Goal: Information Seeking & Learning: Learn about a topic

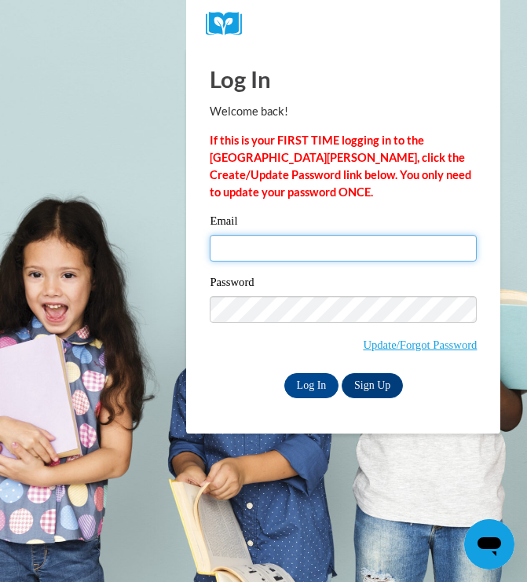
type input "hmatthe1@my.westga.edu"
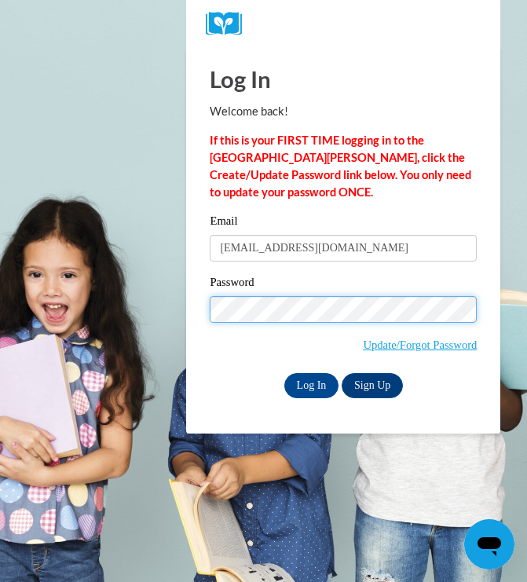
click at [310, 384] on input "Log In" at bounding box center [312, 385] width 55 height 25
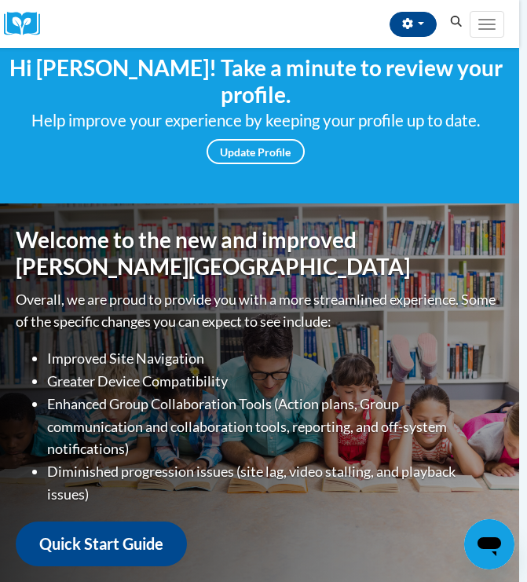
scroll to position [126, 6]
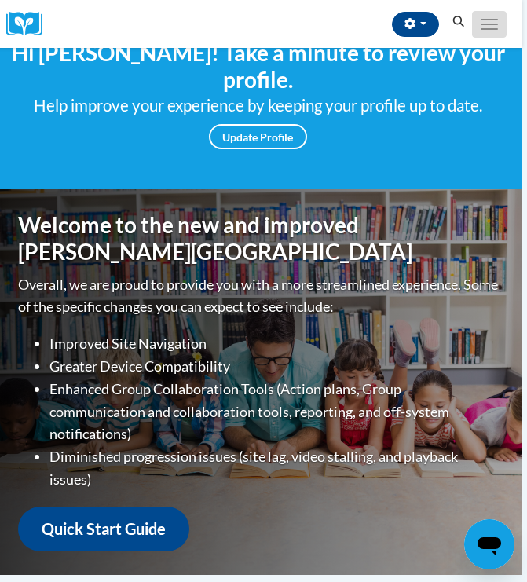
click at [486, 19] on span "Main menu" at bounding box center [489, 20] width 17 height 2
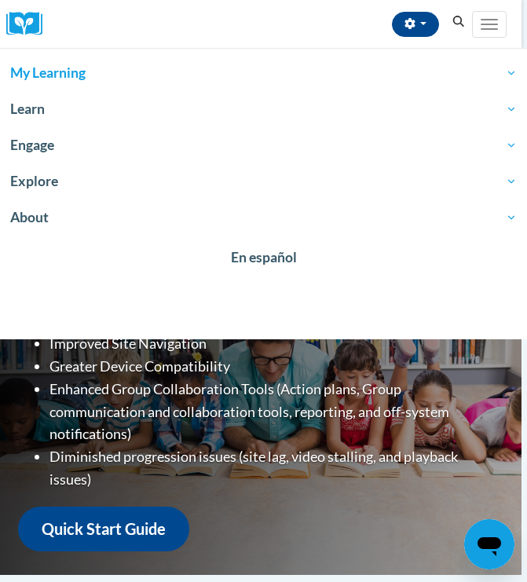
click at [55, 71] on span "My Learning" at bounding box center [263, 73] width 507 height 19
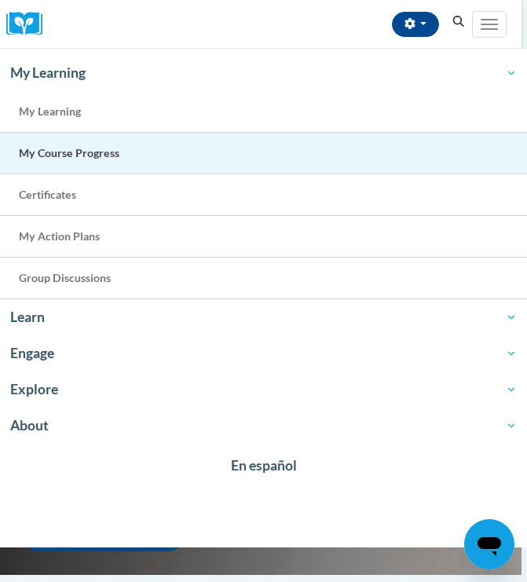
click at [71, 151] on span "My Course Progress" at bounding box center [69, 152] width 101 height 13
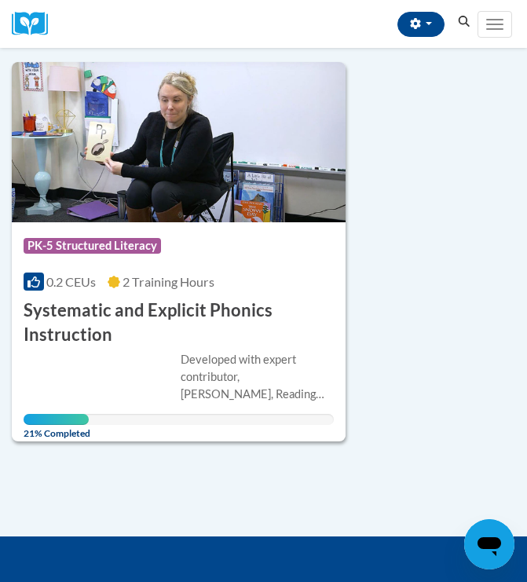
scroll to position [1333, 0]
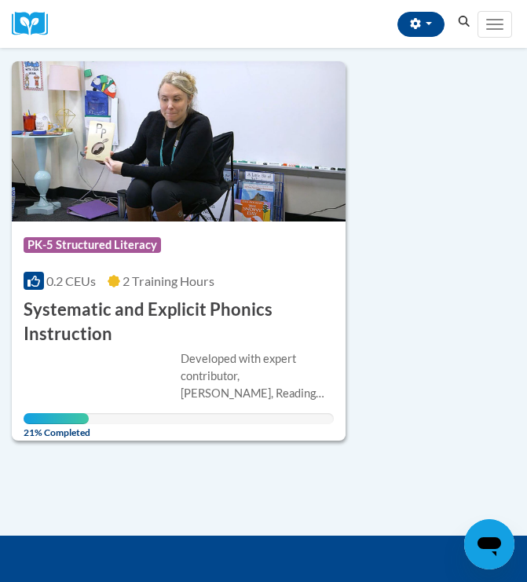
click at [160, 364] on div "Developed with expert contributor, [PERSON_NAME], Reading Teacherʹs Top Ten Too…" at bounding box center [179, 388] width 310 height 75
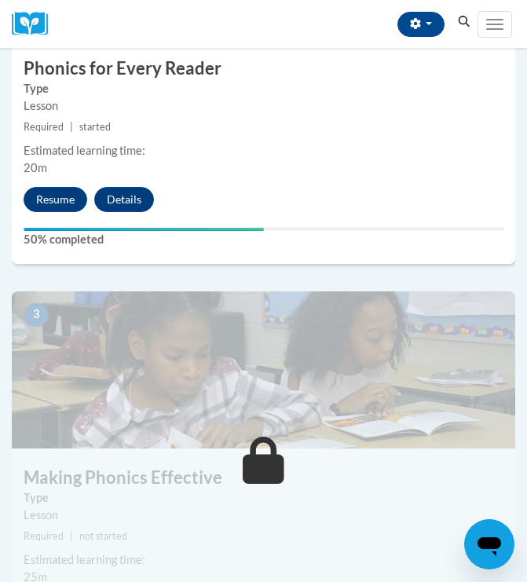
scroll to position [946, 0]
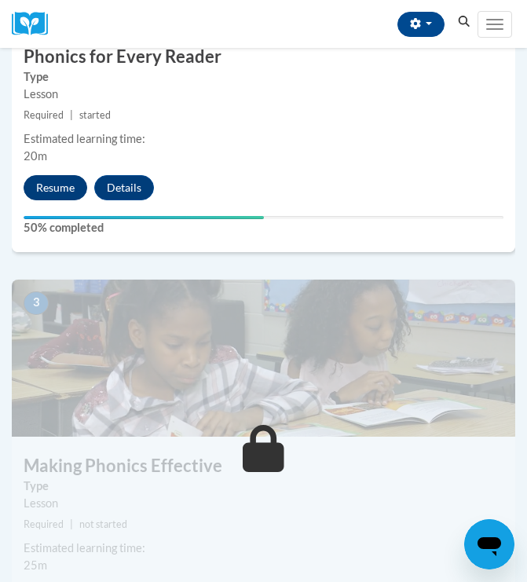
click at [63, 188] on button "Resume" at bounding box center [56, 187] width 64 height 25
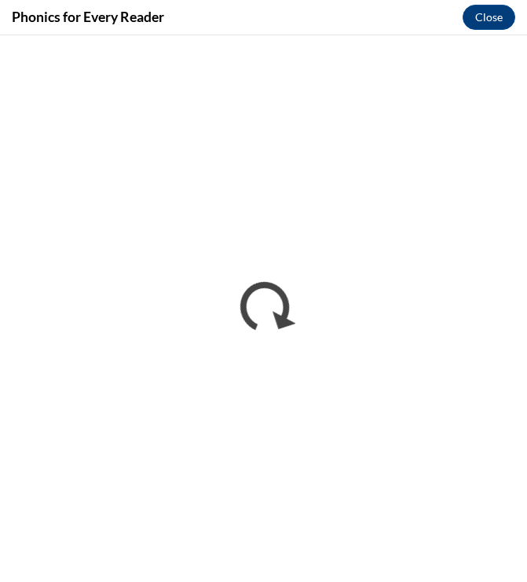
scroll to position [0, 0]
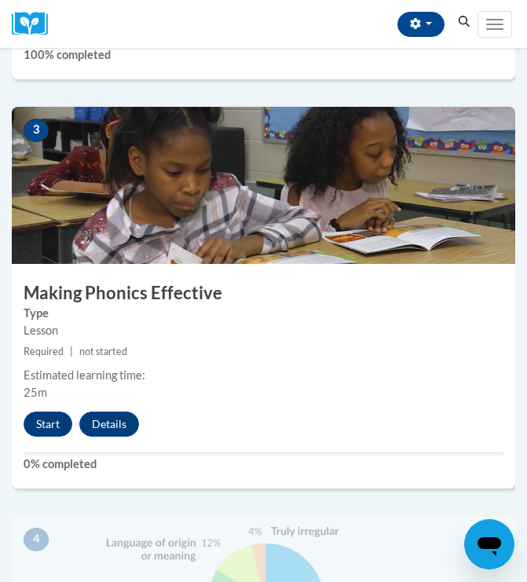
scroll to position [1120, 0]
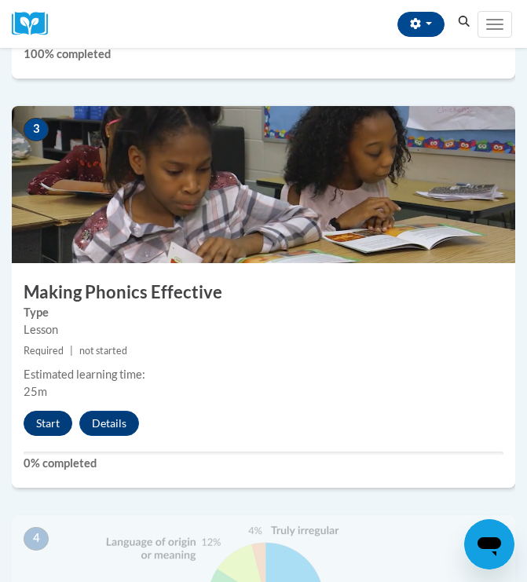
click at [53, 421] on button "Start" at bounding box center [48, 423] width 49 height 25
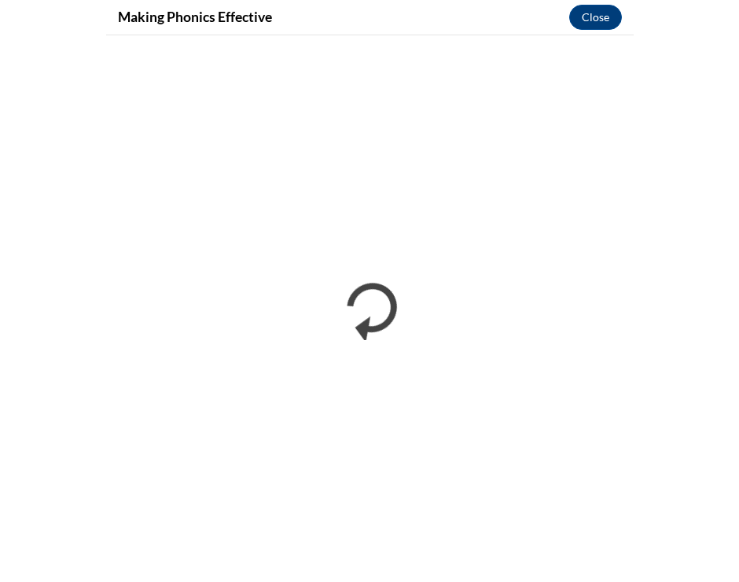
scroll to position [0, 0]
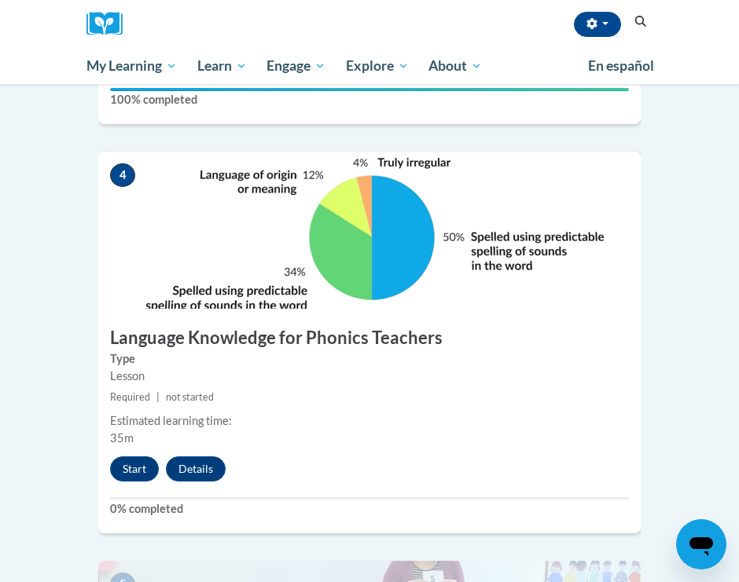
scroll to position [1632, 0]
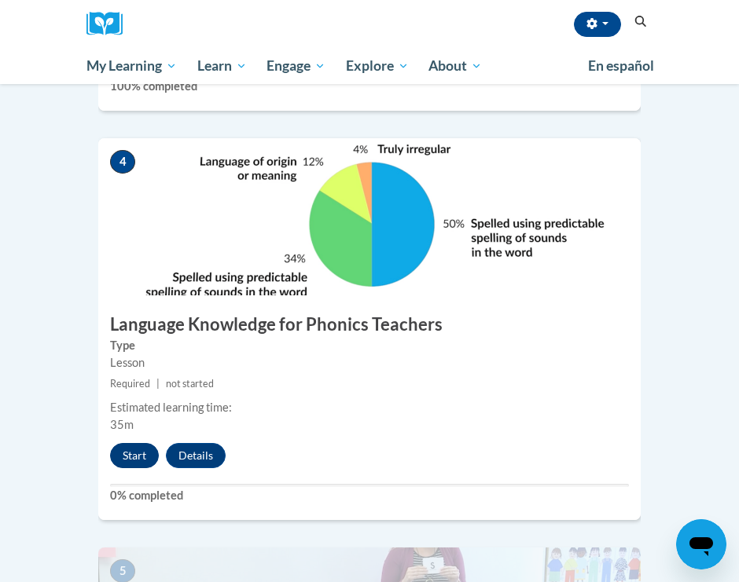
click at [141, 443] on button "Start" at bounding box center [134, 455] width 49 height 25
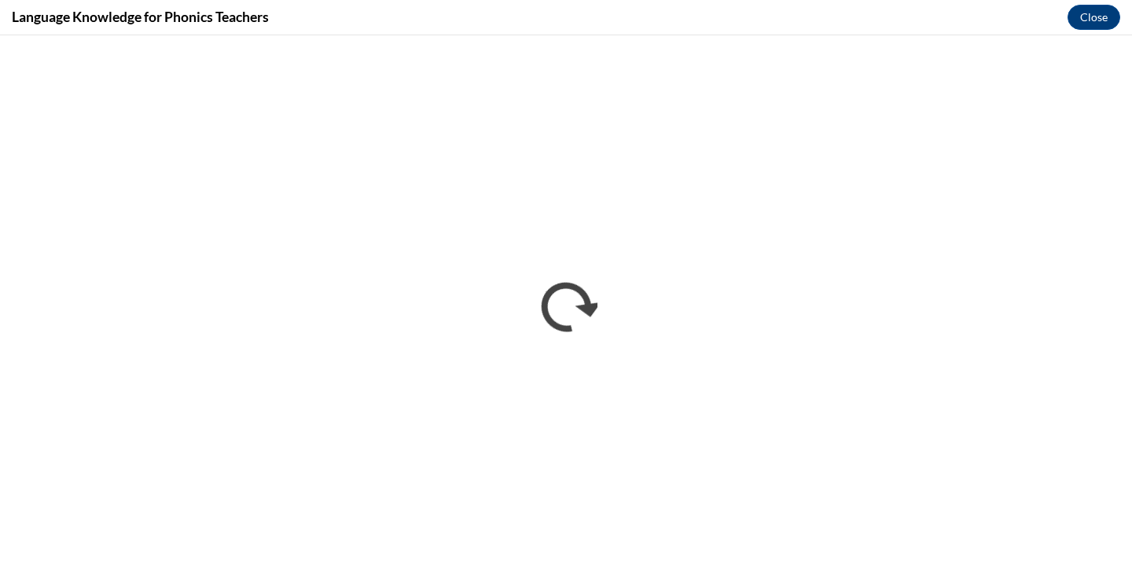
scroll to position [0, 0]
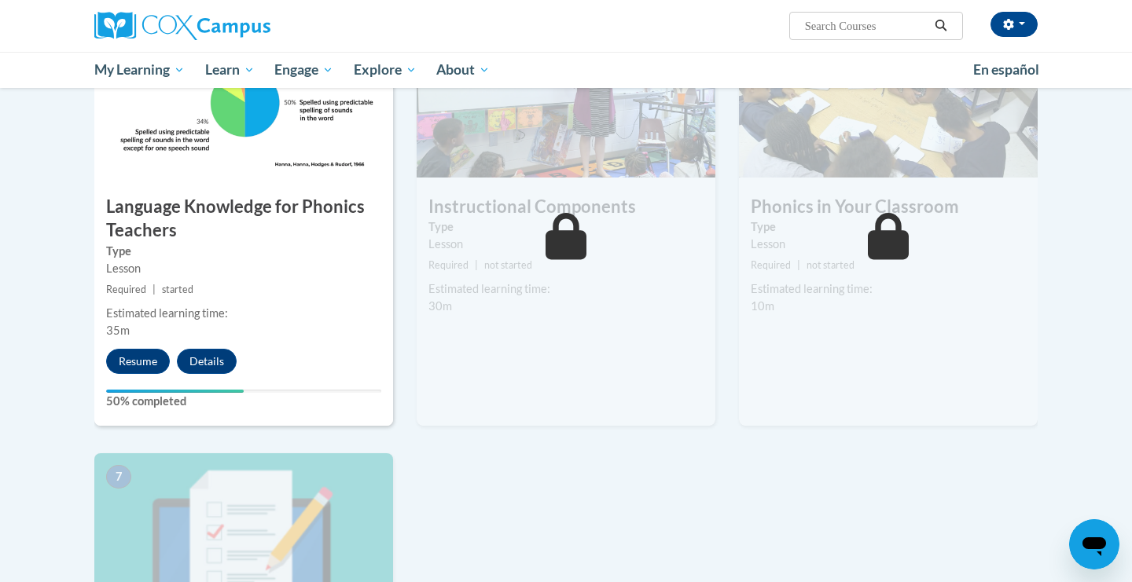
scroll to position [803, 0]
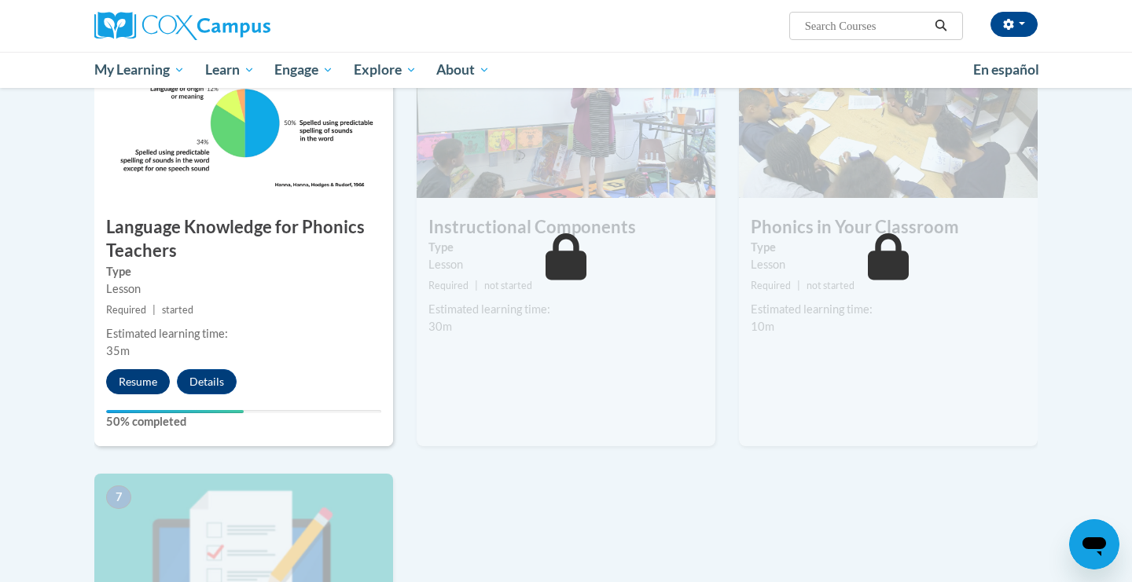
click at [136, 381] on button "Resume" at bounding box center [138, 381] width 64 height 25
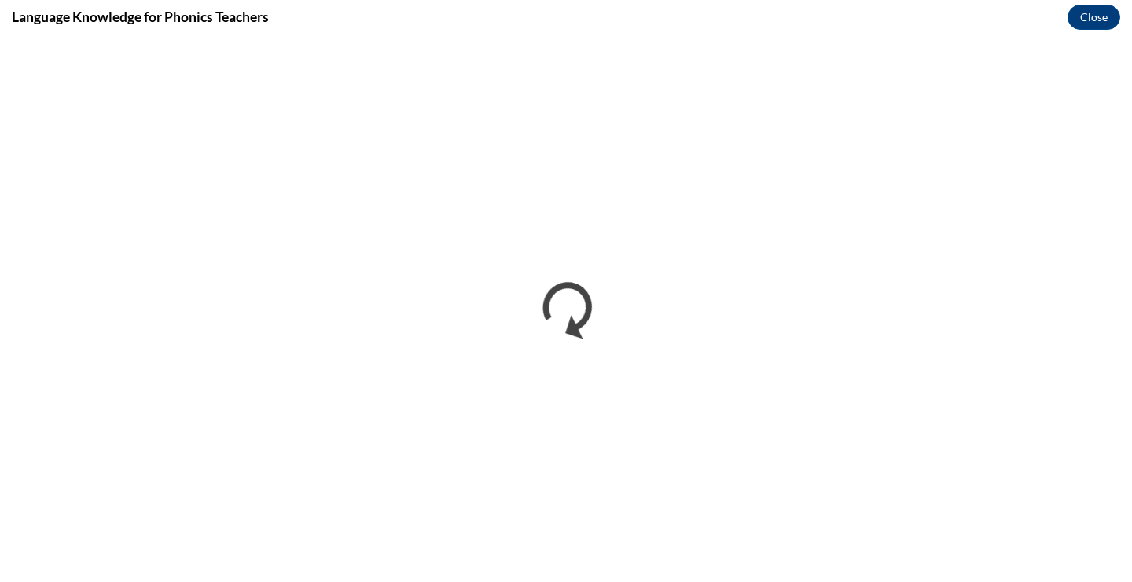
scroll to position [0, 0]
